Goal: Information Seeking & Learning: Find specific fact

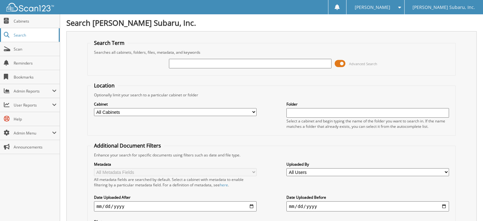
click at [14, 38] on span "Search" at bounding box center [35, 34] width 42 height 5
type input "s"
type input "wells fargo"
click at [338, 62] on span at bounding box center [339, 64] width 11 height 10
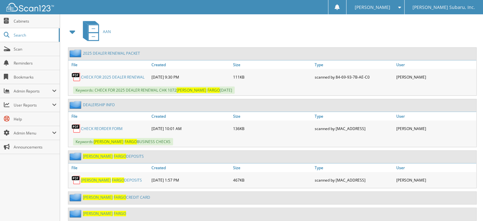
scroll to position [95, 0]
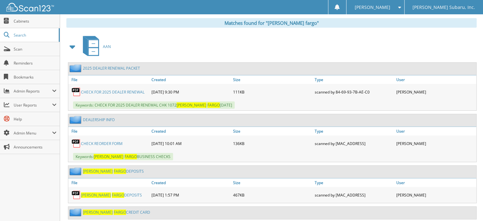
click at [75, 47] on span at bounding box center [72, 46] width 9 height 11
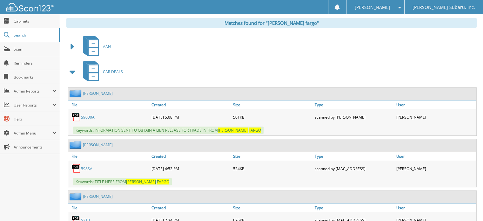
click at [73, 72] on span at bounding box center [72, 71] width 9 height 11
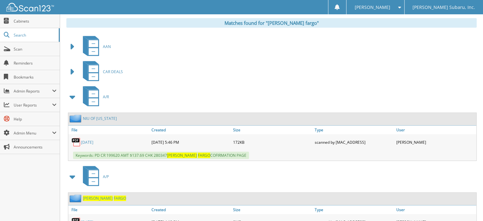
click at [75, 96] on span at bounding box center [72, 96] width 9 height 11
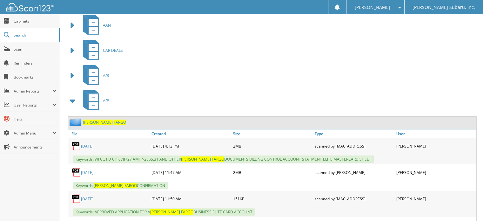
scroll to position [127, 0]
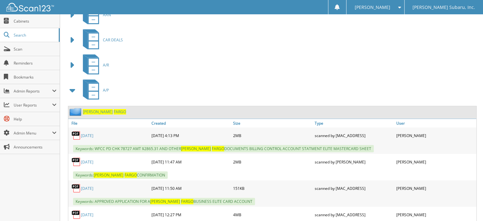
click at [70, 86] on span at bounding box center [72, 89] width 9 height 11
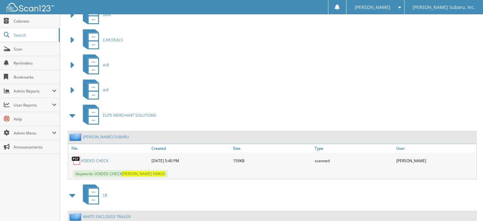
click at [69, 114] on span at bounding box center [72, 114] width 9 height 11
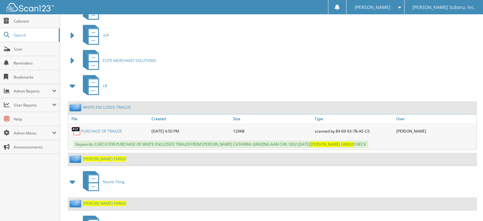
scroll to position [190, 0]
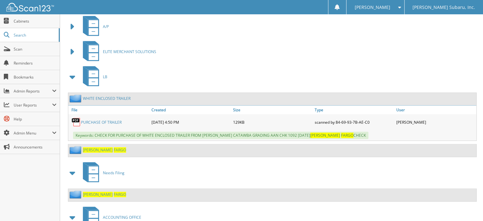
click at [114, 147] on span "FARGO" at bounding box center [120, 149] width 12 height 5
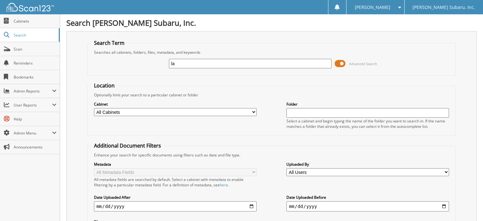
type input "l"
type input "L"
type input "[PERSON_NAME]"
click at [336, 60] on span at bounding box center [339, 64] width 11 height 10
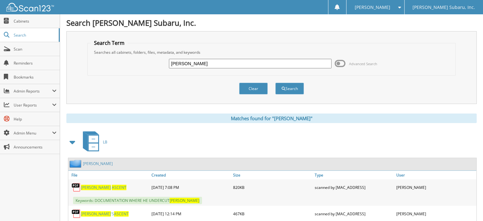
click at [187, 62] on input "LAURA ASCENT" at bounding box center [250, 64] width 162 height 10
drag, startPoint x: 217, startPoint y: 63, endPoint x: 129, endPoint y: 65, distance: 88.3
click at [129, 65] on div "LAURA ASCENT Advanced Search" at bounding box center [271, 63] width 361 height 17
click at [33, 17] on link "Cabinets" at bounding box center [30, 21] width 60 height 14
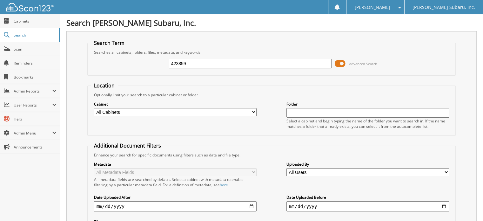
type input "423859"
click at [336, 65] on span at bounding box center [339, 64] width 11 height 10
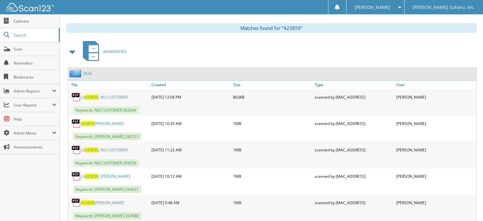
scroll to position [95, 0]
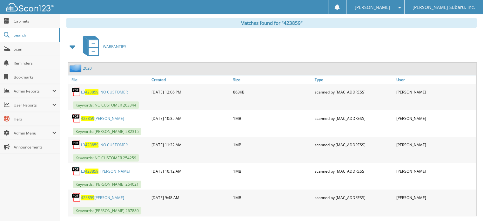
click at [72, 46] on span at bounding box center [72, 46] width 9 height 11
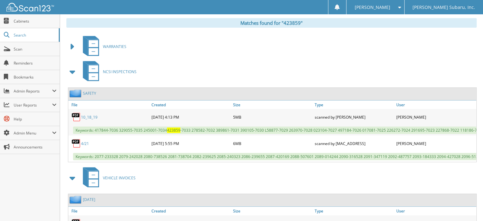
click at [73, 72] on span at bounding box center [72, 71] width 9 height 11
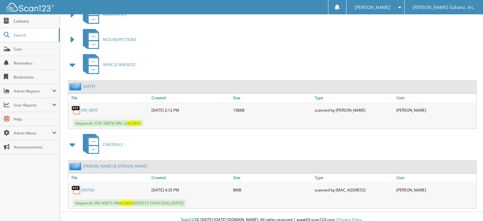
scroll to position [129, 0]
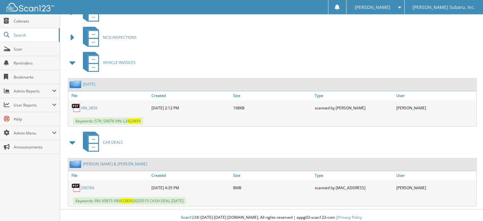
click at [84, 181] on div "S9076A" at bounding box center [109, 187] width 82 height 13
click at [88, 185] on link "S9076A" at bounding box center [88, 187] width 14 height 5
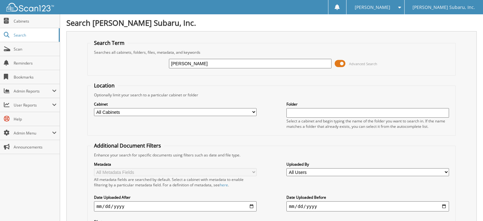
click at [340, 65] on span at bounding box center [339, 64] width 11 height 10
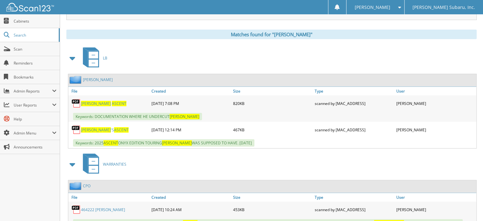
scroll to position [106, 0]
